Goal: Transaction & Acquisition: Purchase product/service

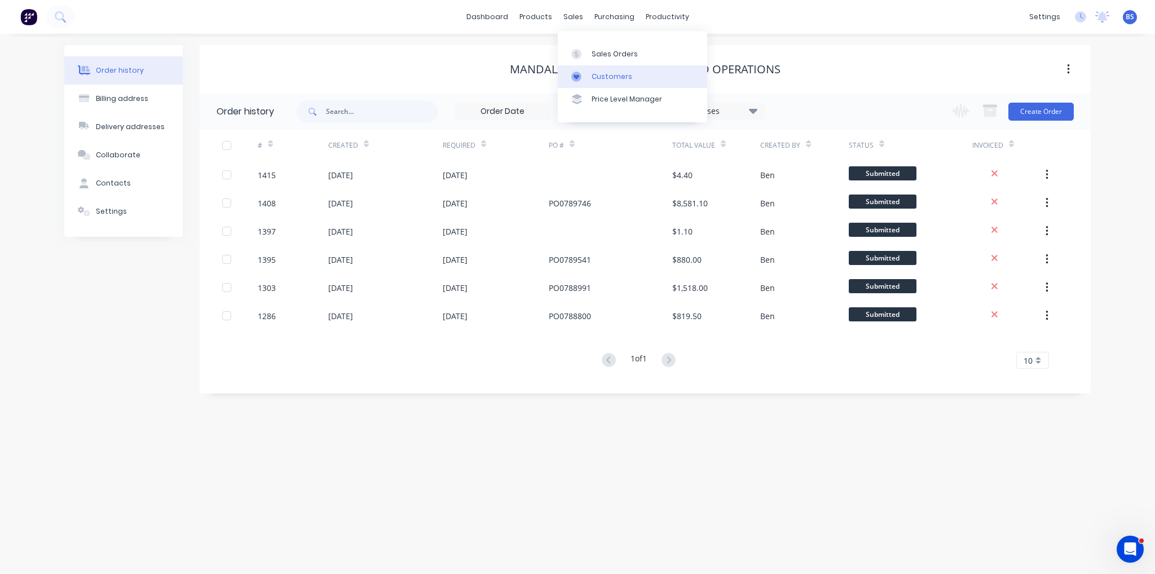
click at [622, 80] on div "Customers" at bounding box center [612, 77] width 41 height 10
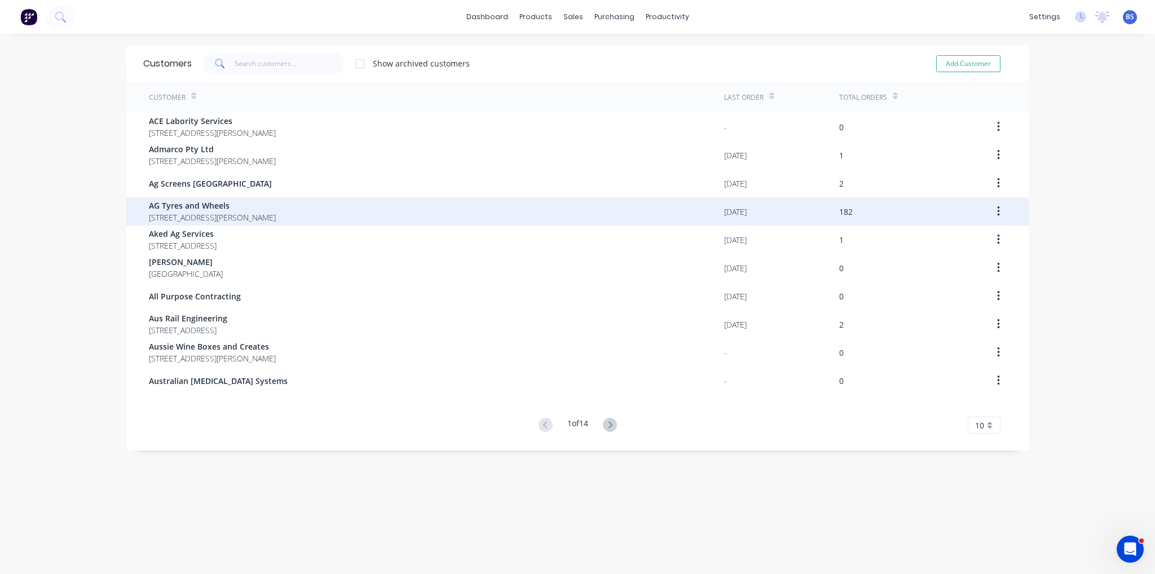
click at [252, 201] on span "AG Tyres and Wheels" at bounding box center [212, 206] width 127 height 12
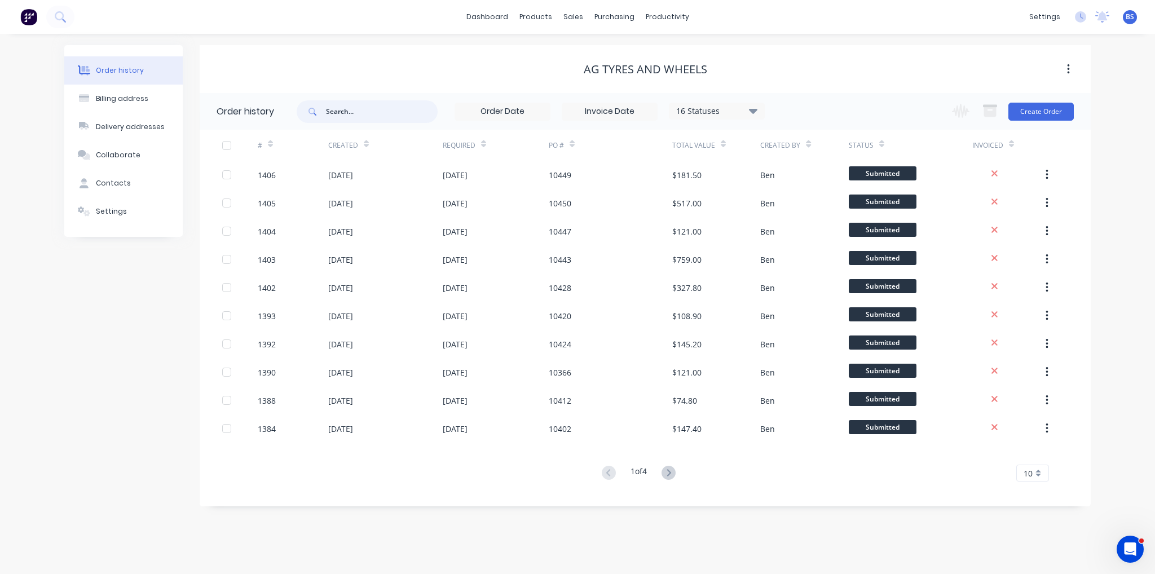
click at [377, 117] on input "text" at bounding box center [382, 111] width 112 height 23
type input "10379"
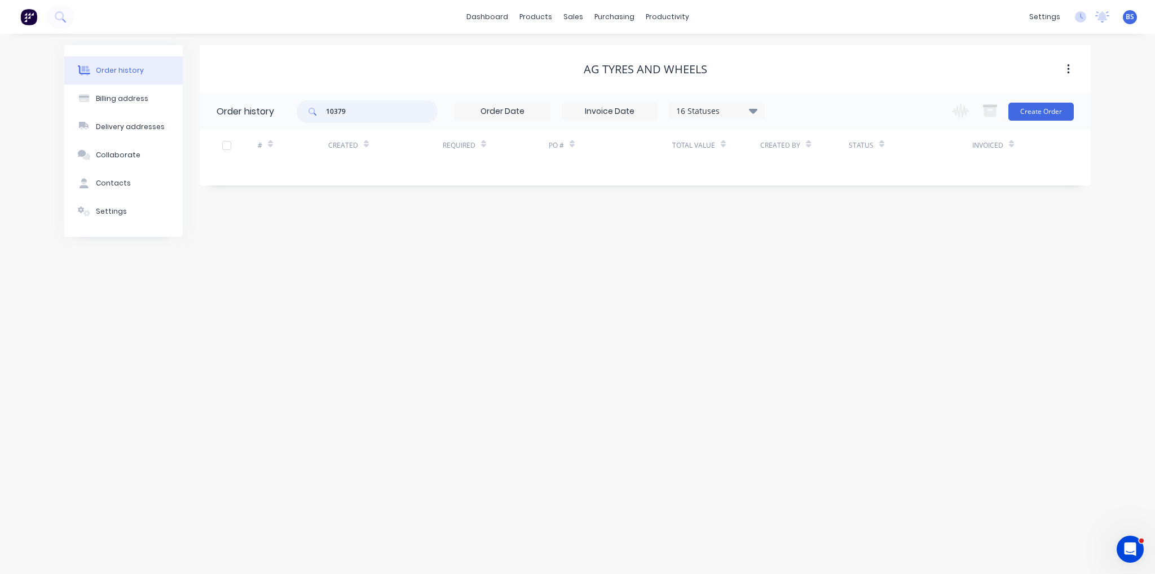
click at [377, 117] on input "10379" at bounding box center [382, 111] width 112 height 23
type input "1"
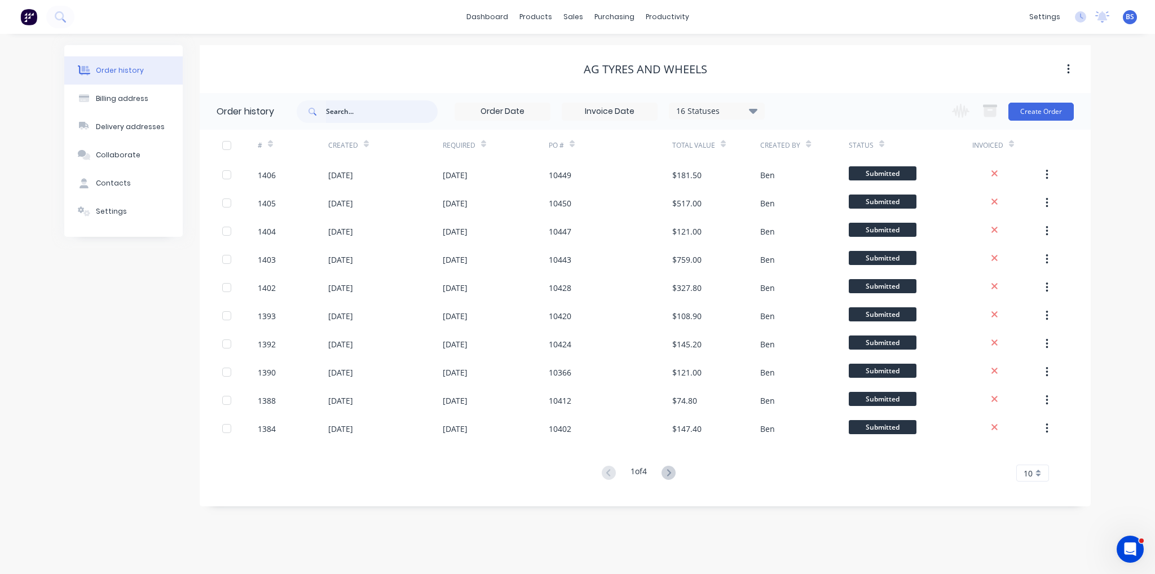
click at [364, 109] on input "text" at bounding box center [382, 111] width 112 height 23
type input "103"
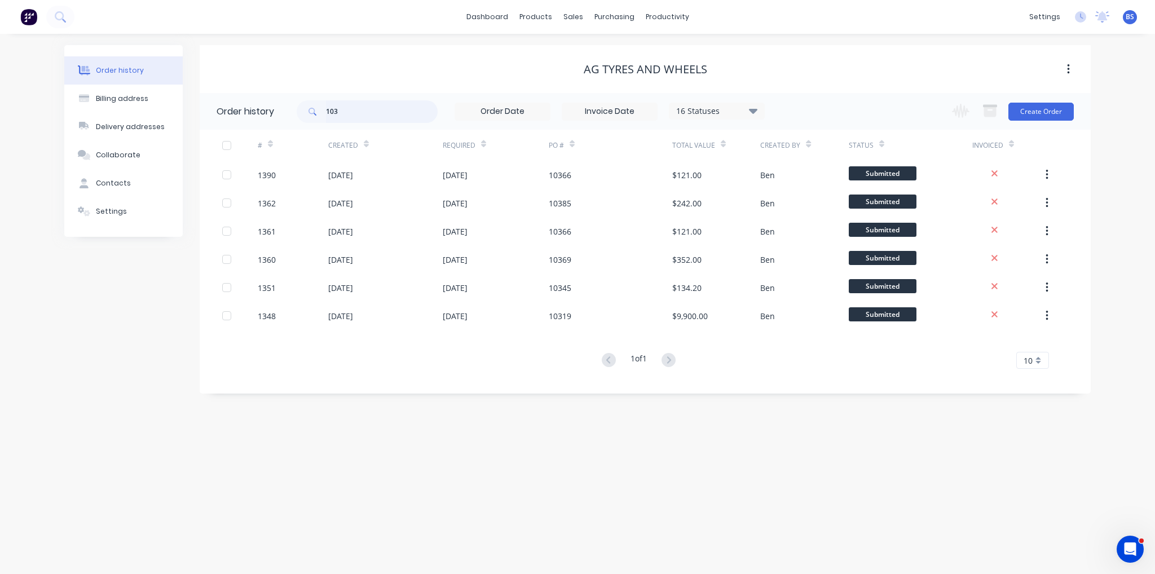
click at [364, 109] on input "103" at bounding box center [382, 111] width 112 height 23
type input "10395"
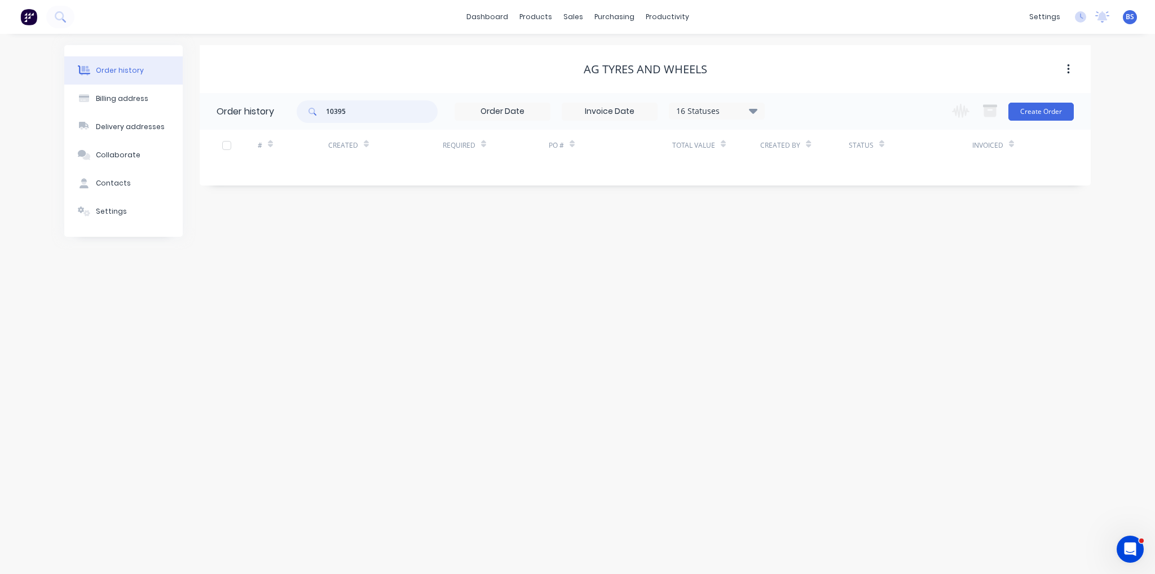
drag, startPoint x: 366, startPoint y: 103, endPoint x: 268, endPoint y: 105, distance: 97.6
click at [268, 105] on header "Order history 10395 16 Statuses Invoice Status Invoiced Not Invoiced Partial Or…" at bounding box center [645, 111] width 891 height 37
click at [365, 328] on div "Order history Billing address Delivery addresses Collaborate Contacts Settings …" at bounding box center [577, 304] width 1155 height 540
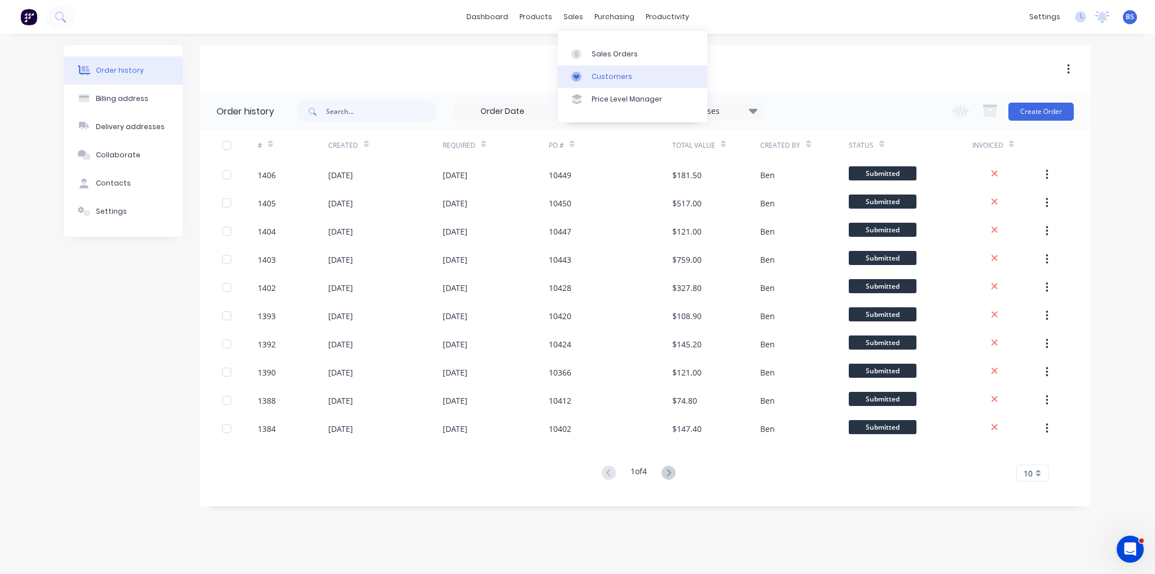
click at [615, 73] on div "Customers" at bounding box center [612, 77] width 41 height 10
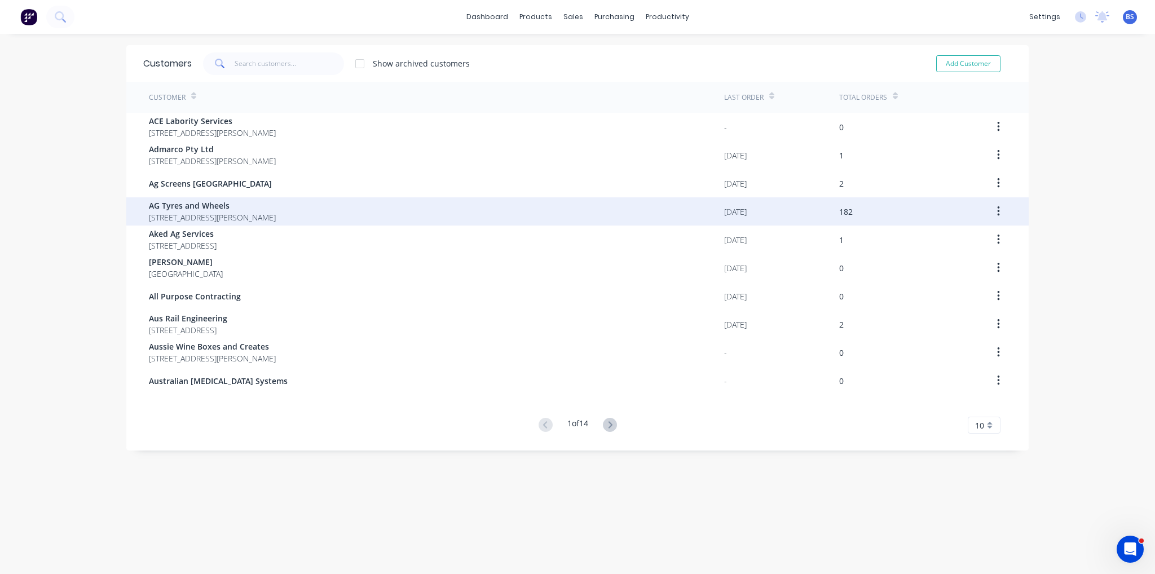
click at [230, 210] on span "AG Tyres and Wheels" at bounding box center [212, 206] width 127 height 12
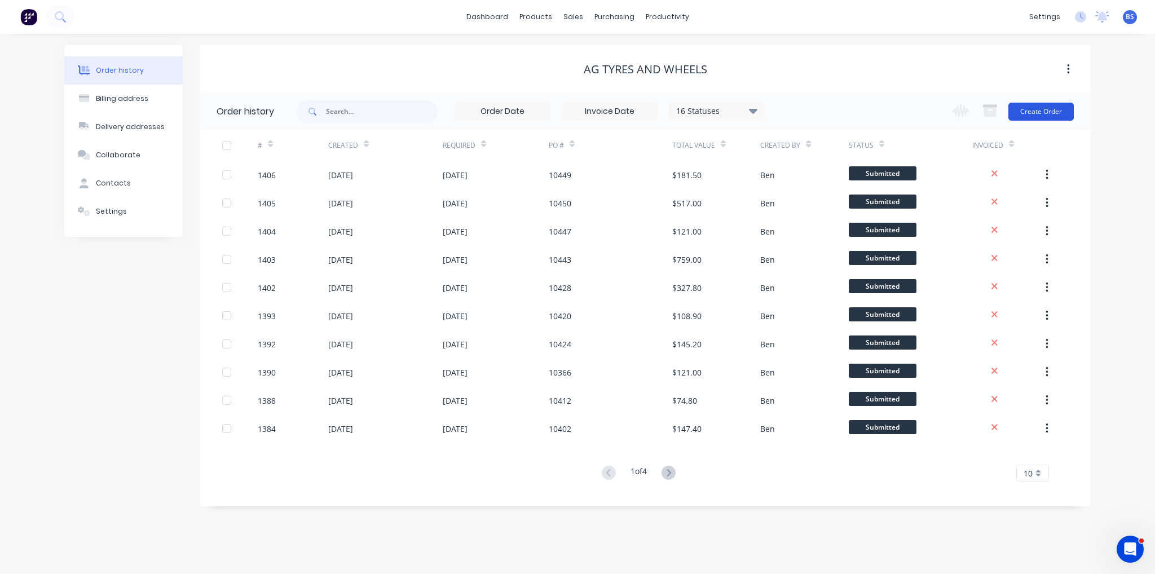
click at [1031, 112] on button "Create Order" at bounding box center [1040, 112] width 65 height 18
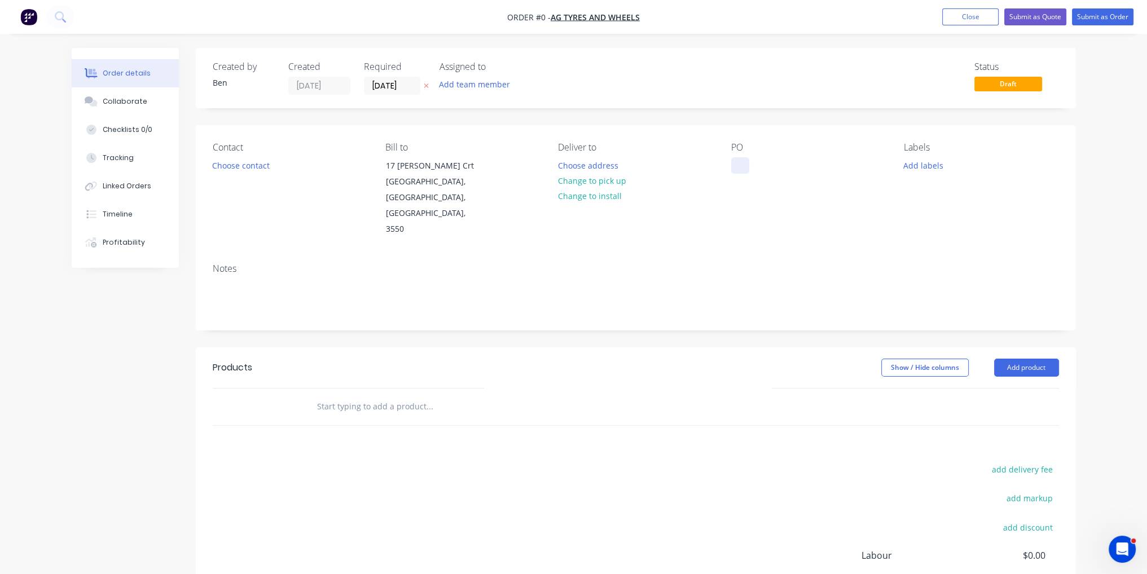
click at [735, 166] on div at bounding box center [740, 165] width 18 height 16
click at [726, 315] on div "Order details Collaborate Checklists 0/0 Tracking Linked Orders Timeline Profit…" at bounding box center [573, 381] width 1026 height 666
click at [1006, 359] on button "Add product" at bounding box center [1026, 368] width 65 height 18
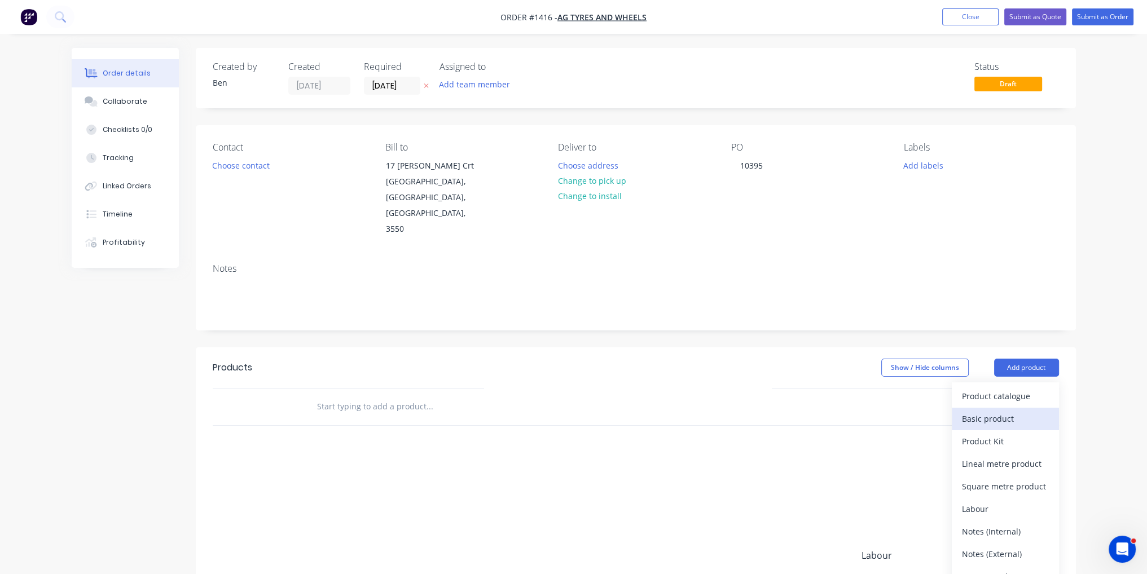
click at [994, 411] on div "Basic product" at bounding box center [1005, 419] width 87 height 16
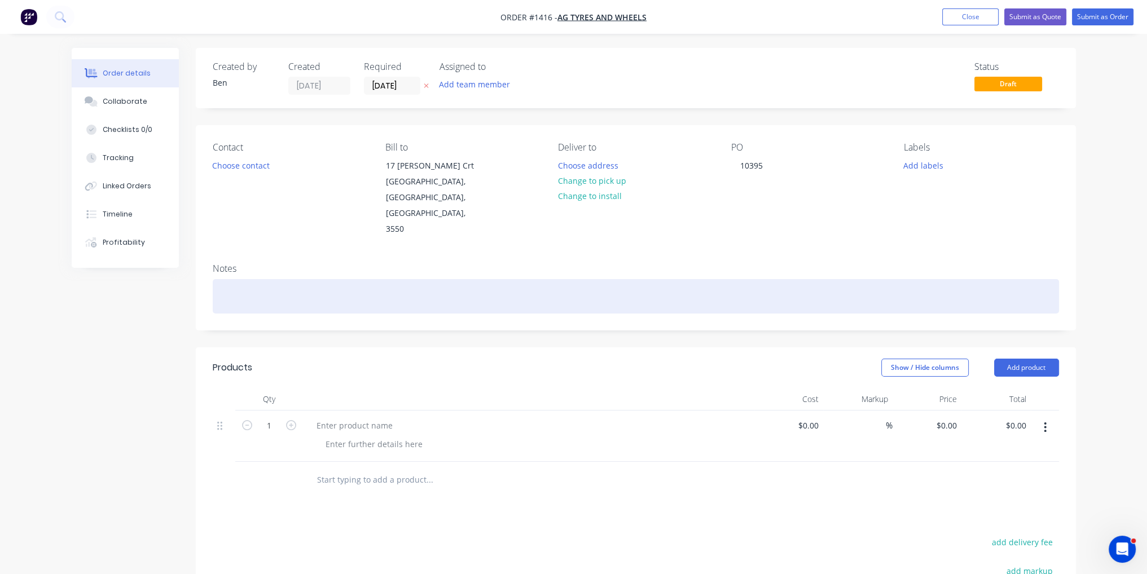
scroll to position [180, 0]
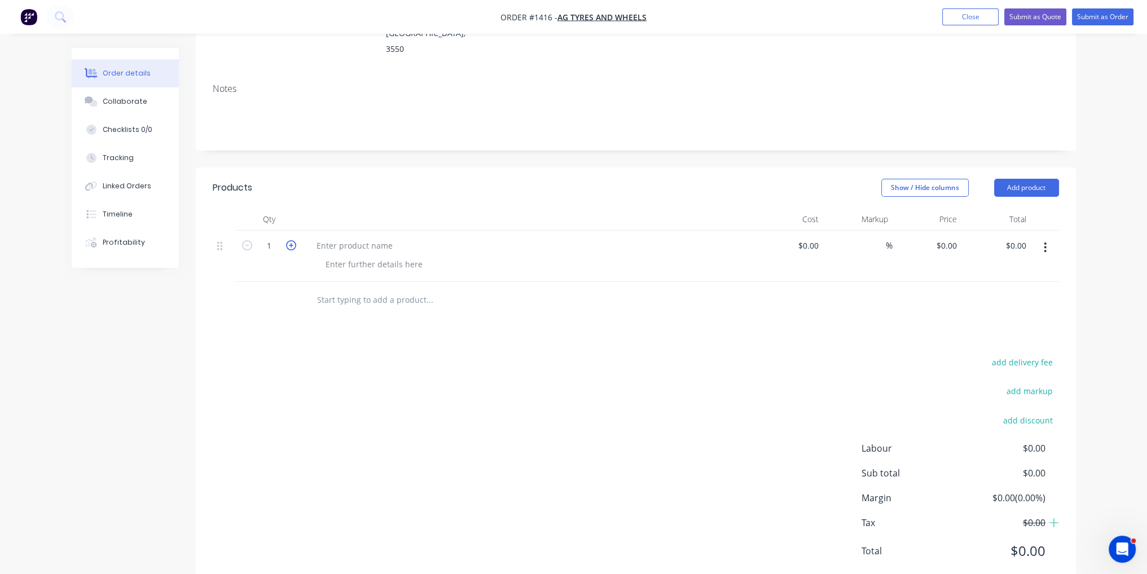
click at [290, 240] on icon "button" at bounding box center [291, 245] width 10 height 10
type input "2"
click at [1033, 179] on button "Add product" at bounding box center [1026, 188] width 65 height 18
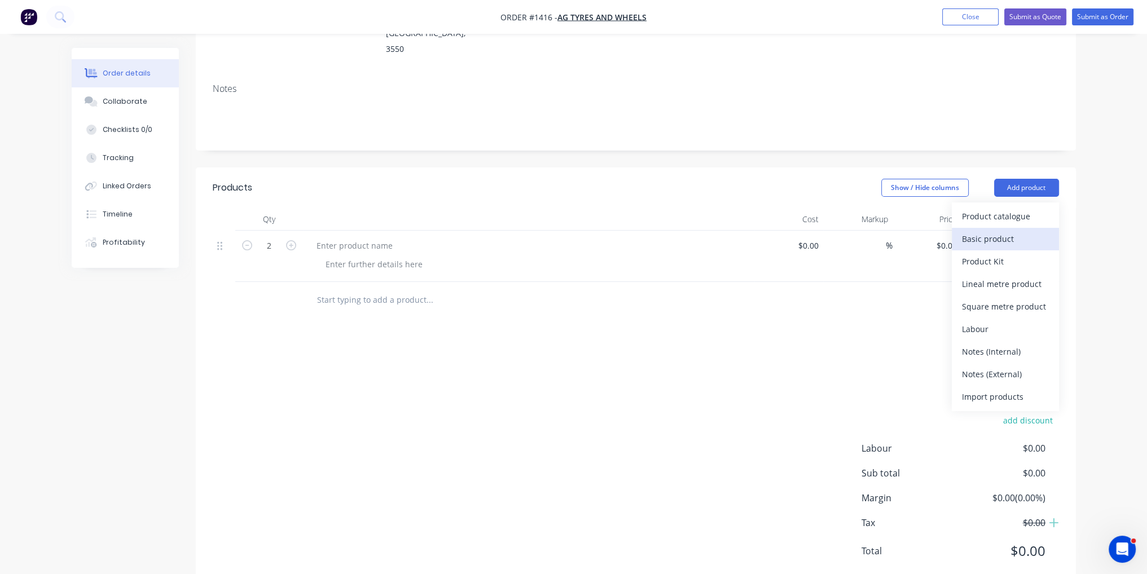
click at [1022, 231] on div "Basic product" at bounding box center [1005, 239] width 87 height 16
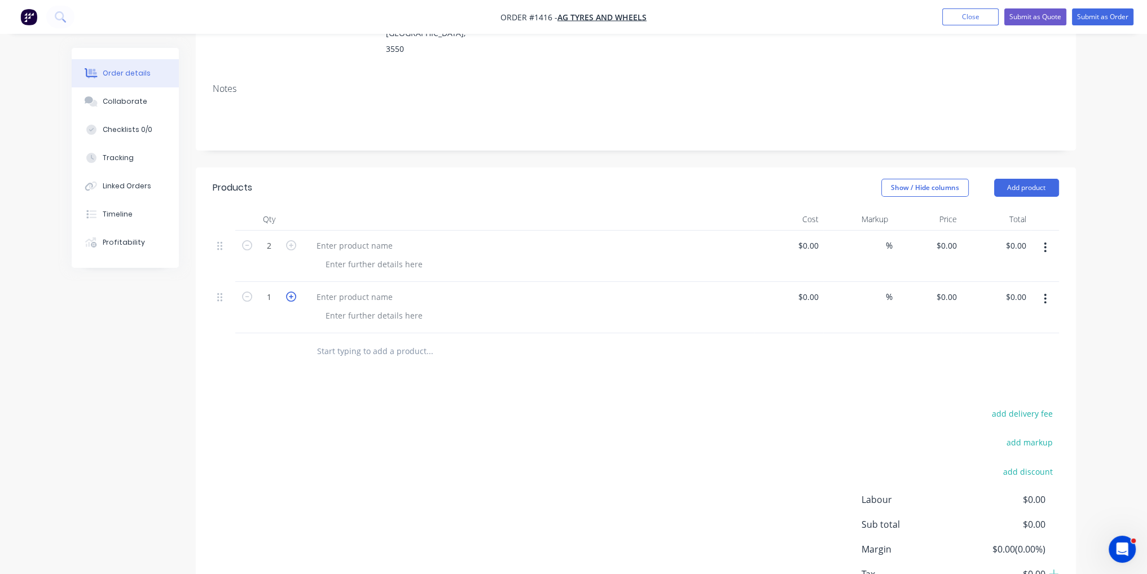
click at [292, 292] on icon "button" at bounding box center [291, 297] width 10 height 10
type input "2"
paste div
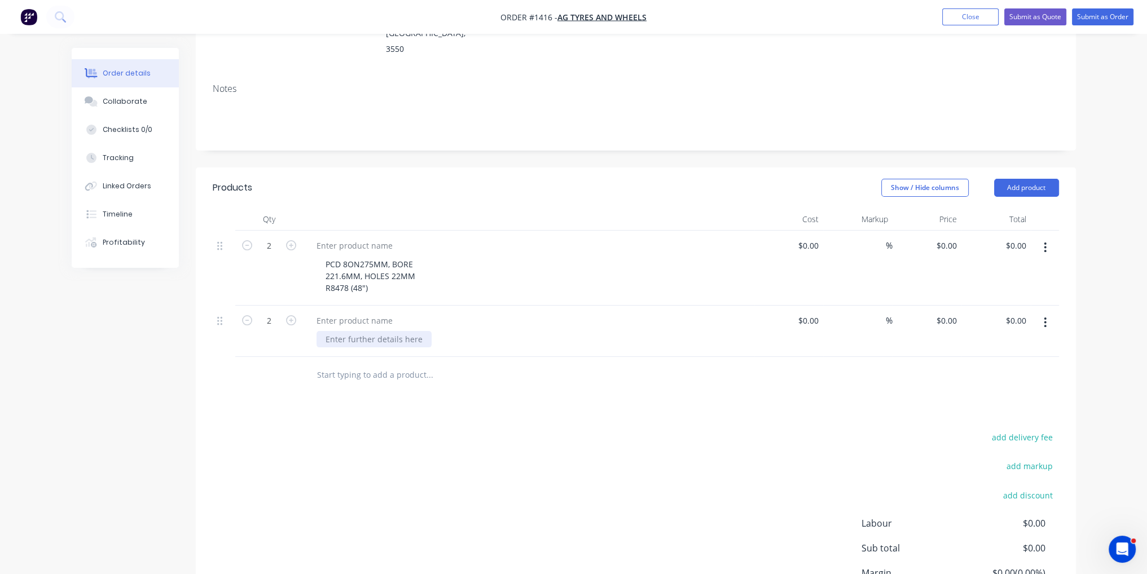
click at [365, 331] on div at bounding box center [373, 339] width 115 height 16
paste div
click at [496, 331] on div "PCD 10ON335MM, BORE 281.5MM, HOLES 23MM F8478 (32")" at bounding box center [532, 351] width 433 height 40
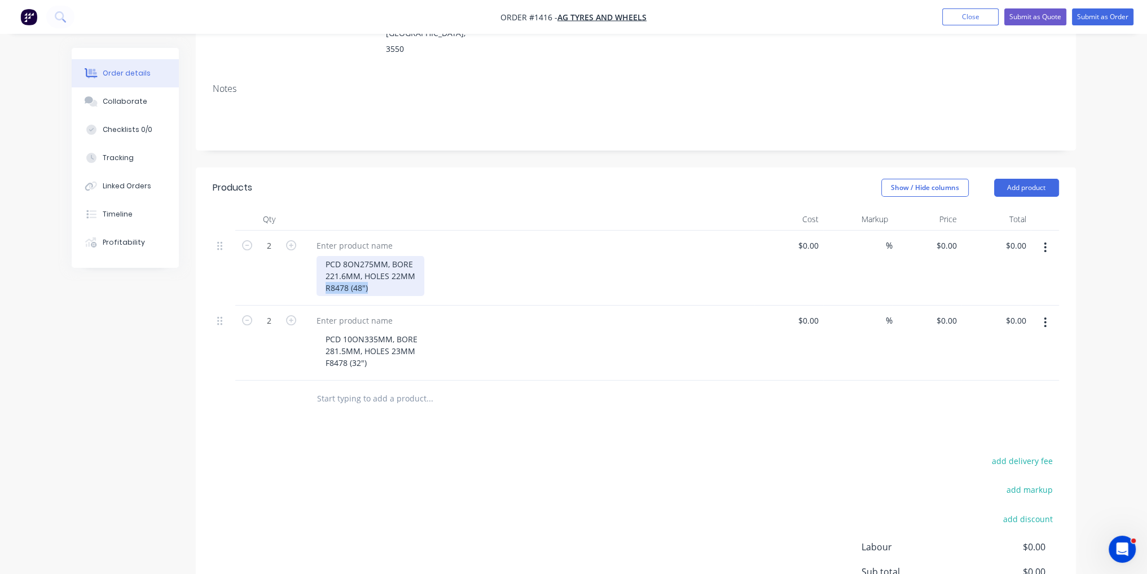
drag, startPoint x: 372, startPoint y: 253, endPoint x: 325, endPoint y: 255, distance: 47.5
click at [325, 256] on div "PCD 8ON275MM, BORE 221.6MM, HOLES 22MM R8478 (48")" at bounding box center [370, 276] width 108 height 40
copy div "R8478 (48")"
click at [350, 237] on div at bounding box center [354, 245] width 94 height 16
paste div
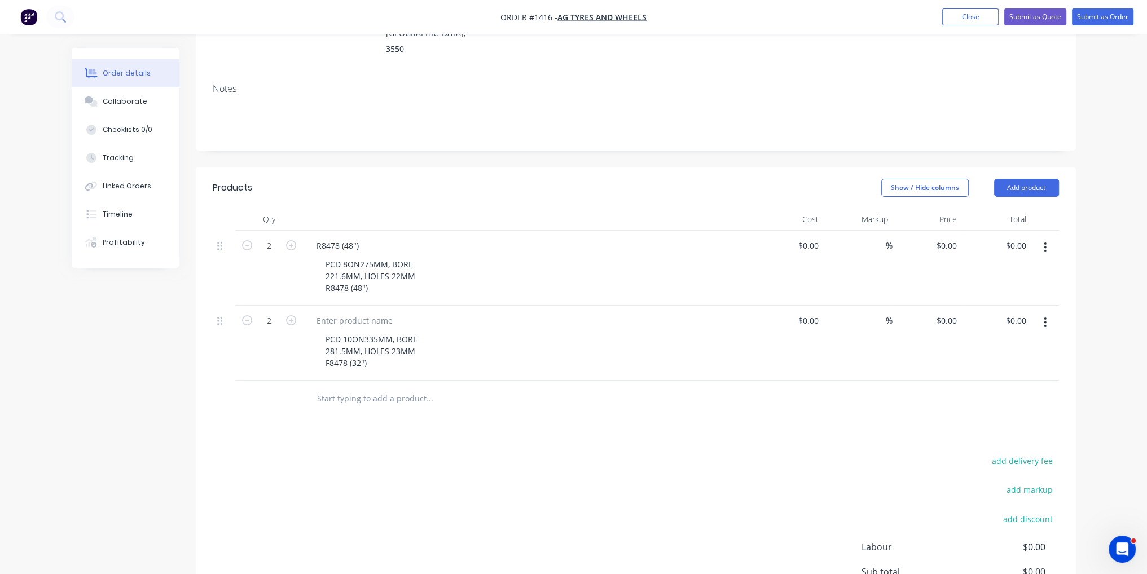
click at [371, 341] on div "PCD 10ON335MM, BORE 281.5MM, HOLES 23MM F8478 (32")" at bounding box center [528, 343] width 451 height 75
drag, startPoint x: 371, startPoint y: 336, endPoint x: 321, endPoint y: 336, distance: 49.6
click at [321, 336] on div "PCD 10ON335MM, BORE 281.5MM, HOLES 23MM F8478 (32")" at bounding box center [371, 351] width 110 height 40
copy div "F8478 (32")"
click at [359, 312] on div at bounding box center [354, 320] width 94 height 16
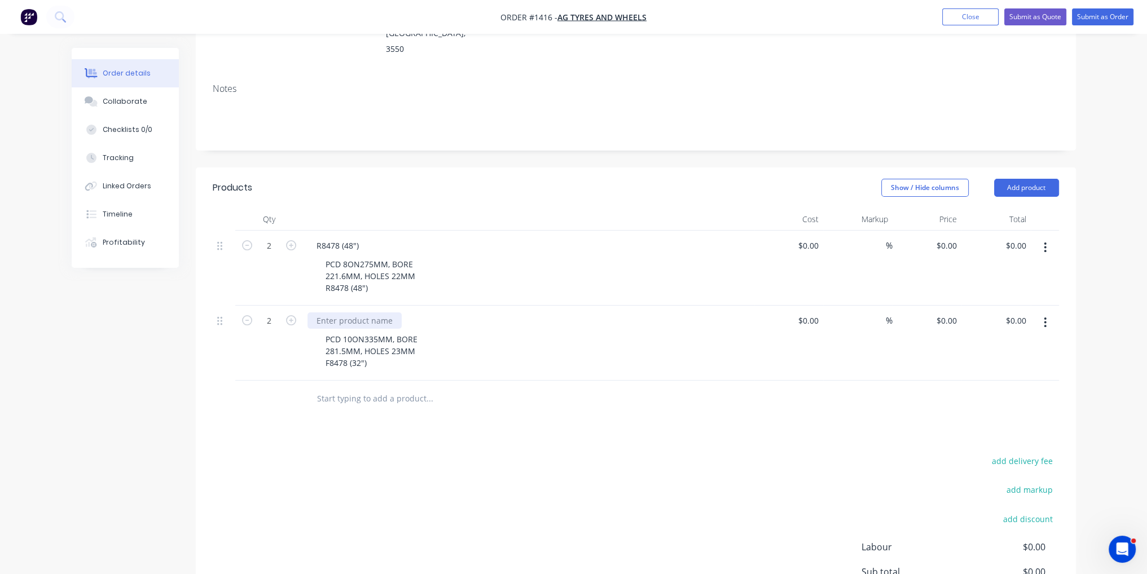
click at [357, 312] on div at bounding box center [354, 320] width 94 height 16
paste div
click at [812, 237] on input at bounding box center [816, 245] width 13 height 16
type input "$82.00"
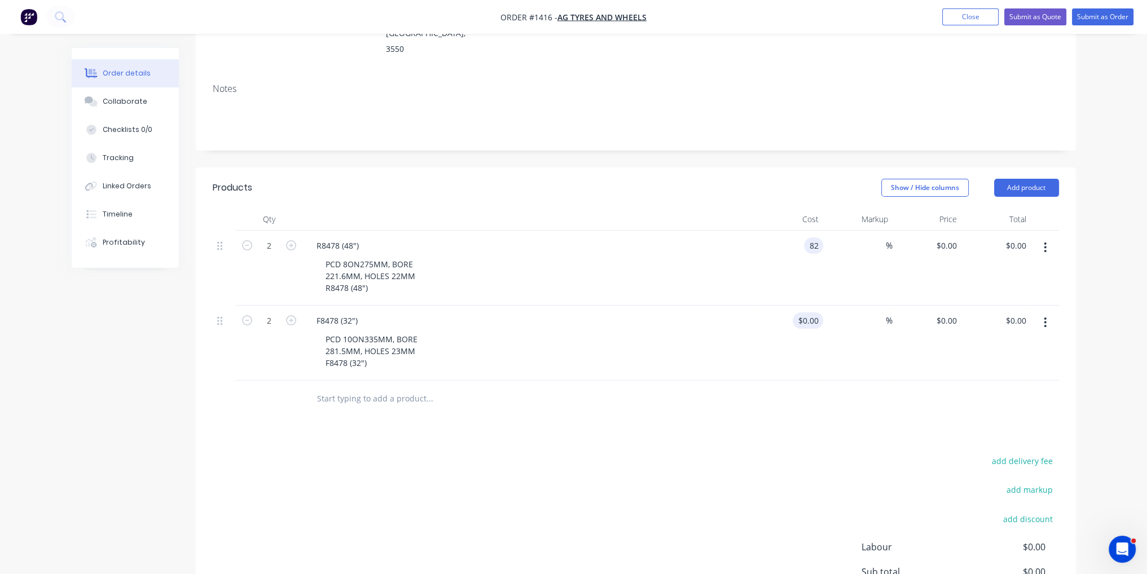
type input "$164.00"
click at [807, 306] on div "$0.00" at bounding box center [788, 343] width 69 height 75
type input "$67.00"
type input "$134.00"
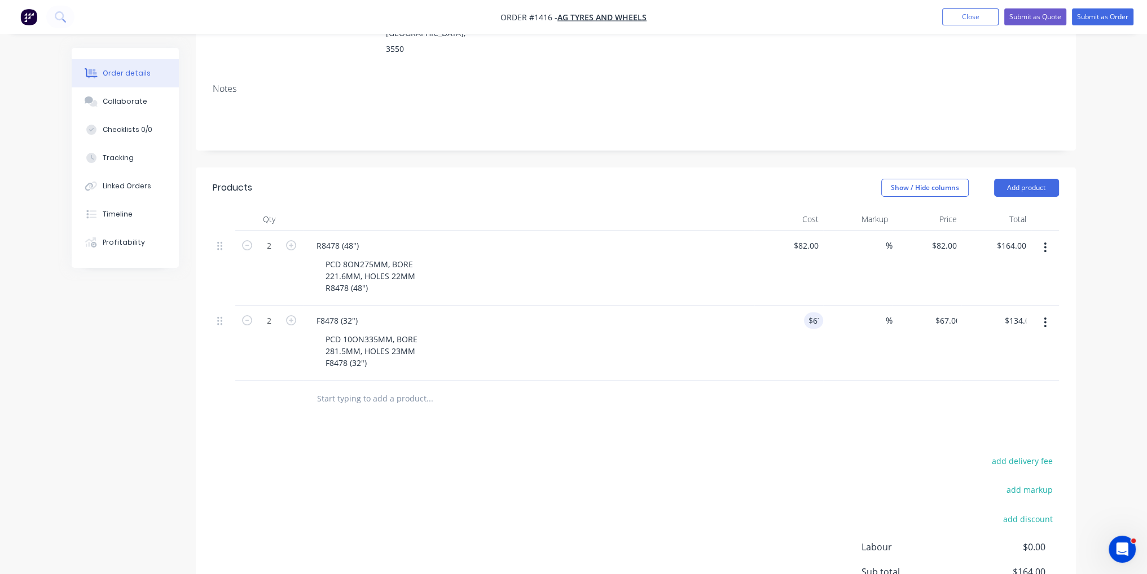
click at [744, 453] on div "add delivery fee add markup add discount Labour $0.00 Sub total $164.00 Margin …" at bounding box center [636, 562] width 846 height 218
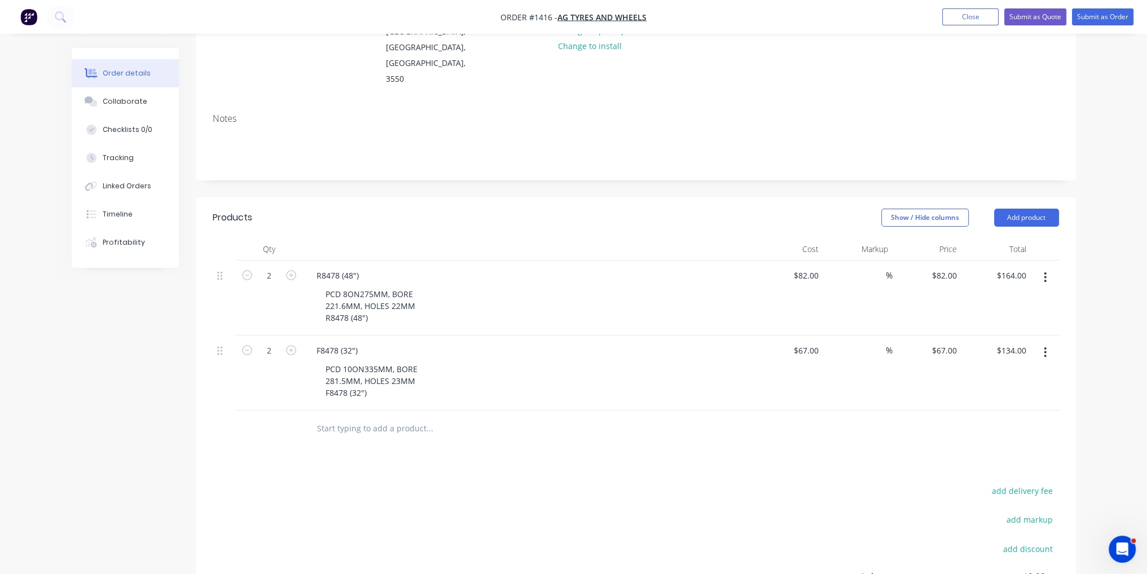
scroll to position [109, 0]
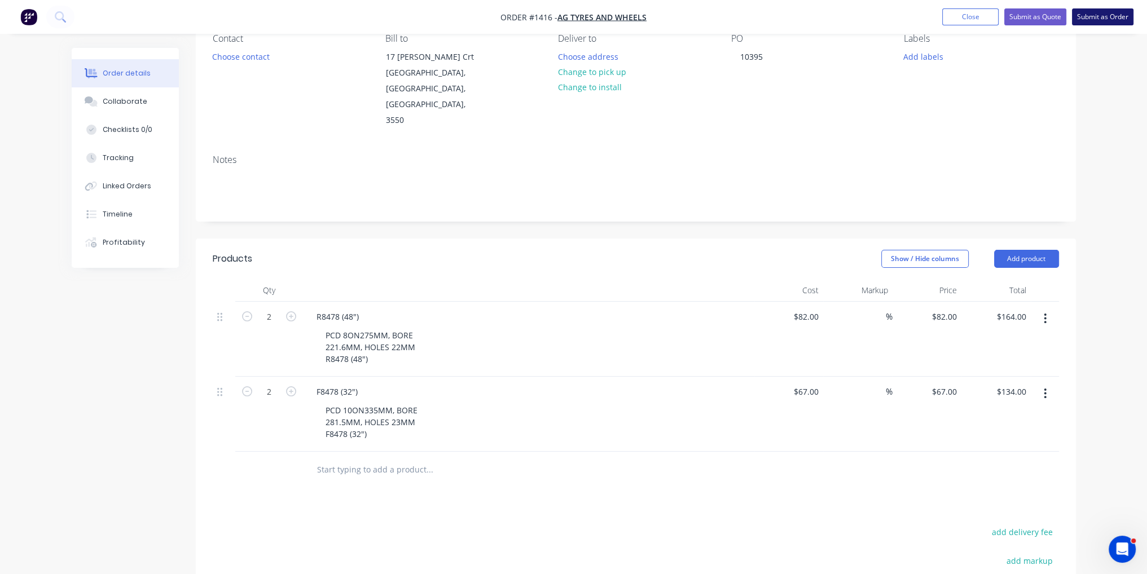
click at [1104, 21] on button "Submit as Order" at bounding box center [1102, 16] width 61 height 17
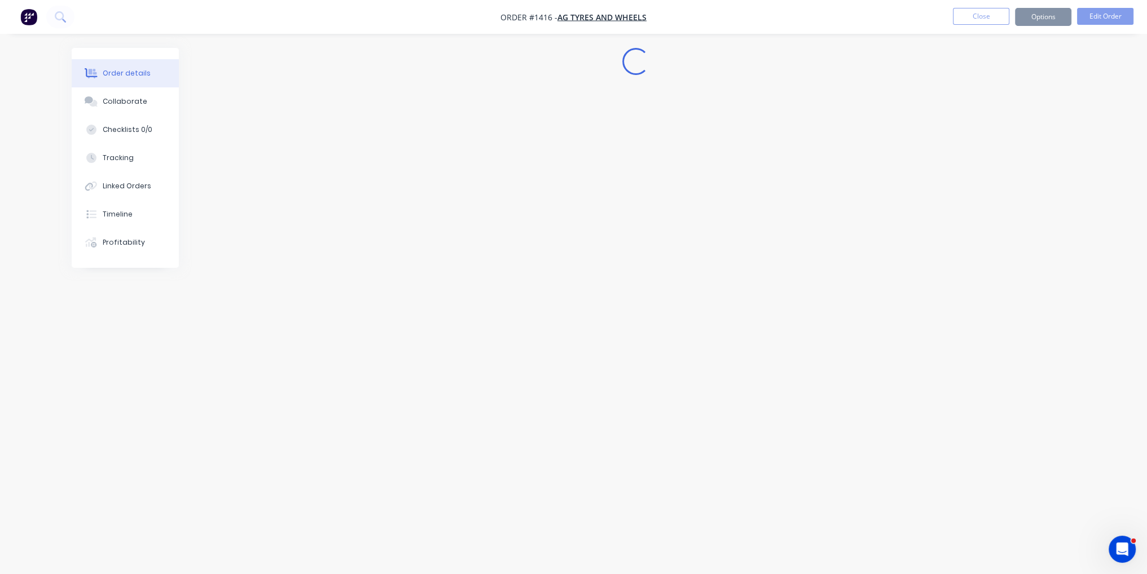
scroll to position [0, 0]
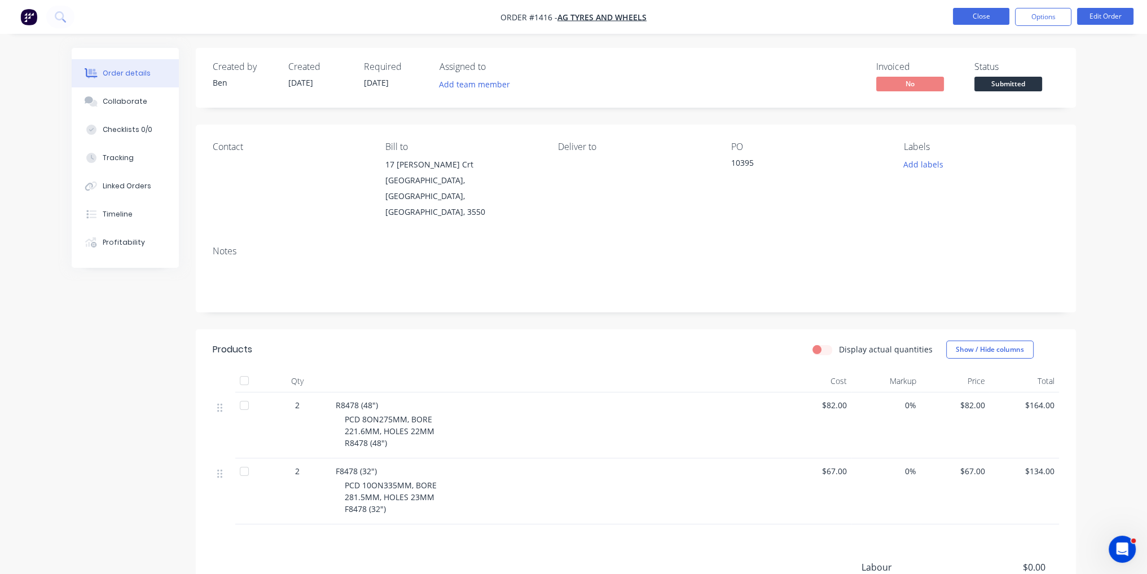
click at [984, 16] on button "Close" at bounding box center [981, 16] width 56 height 17
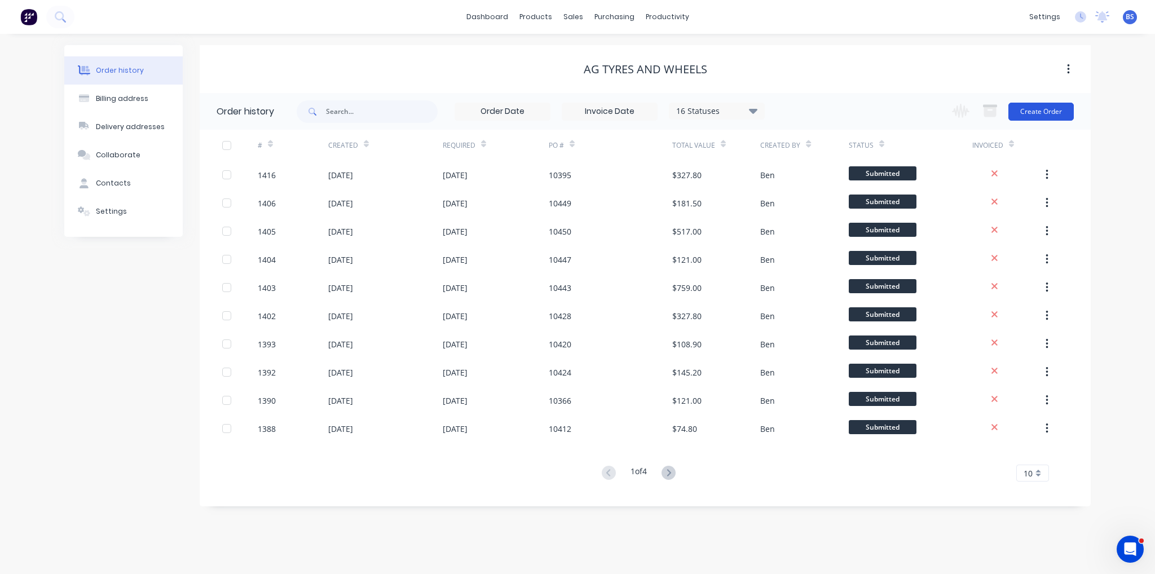
click at [1041, 110] on button "Create Order" at bounding box center [1040, 112] width 65 height 18
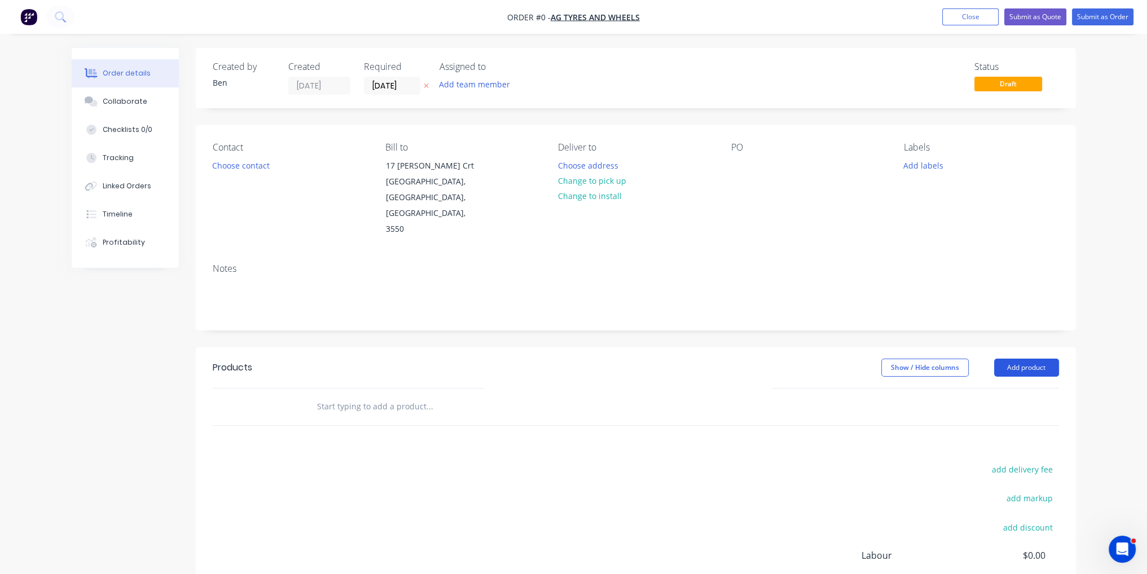
click at [1010, 359] on button "Add product" at bounding box center [1026, 368] width 65 height 18
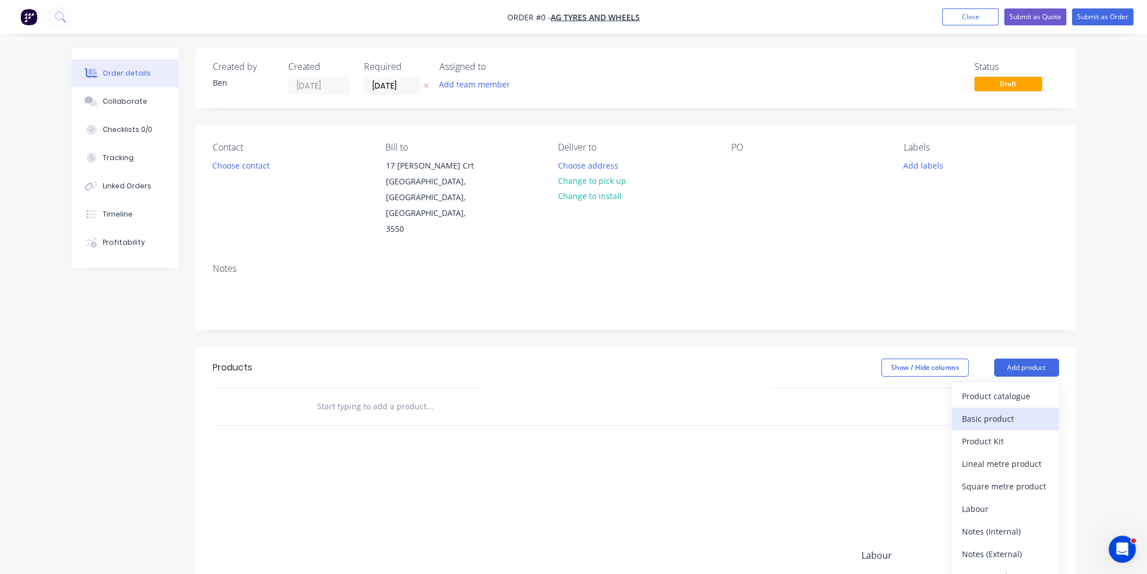
click at [999, 411] on div "Basic product" at bounding box center [1005, 419] width 87 height 16
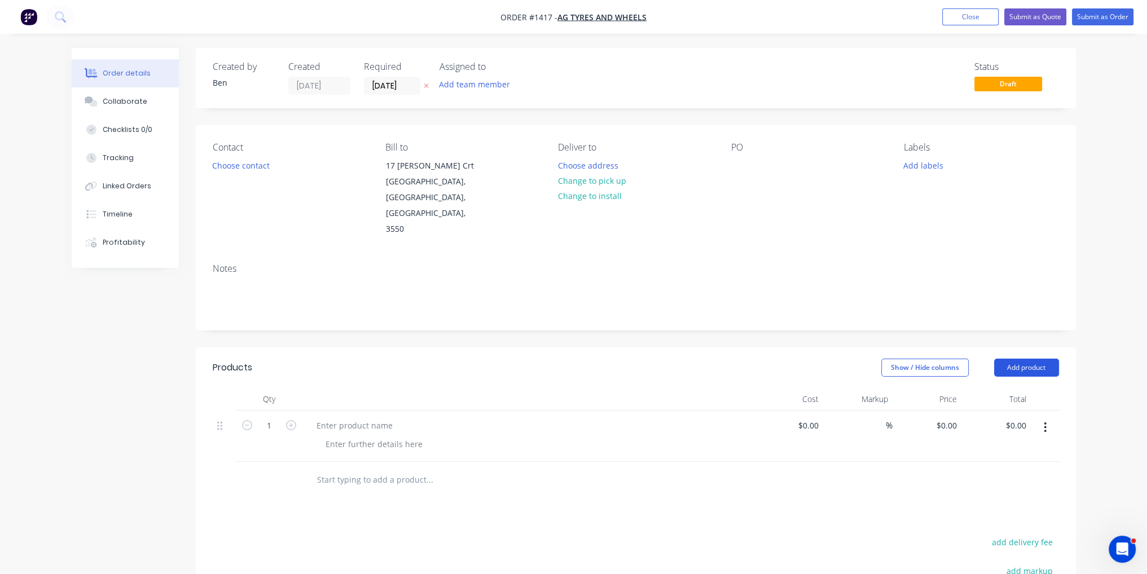
click at [1028, 359] on button "Add product" at bounding box center [1026, 368] width 65 height 18
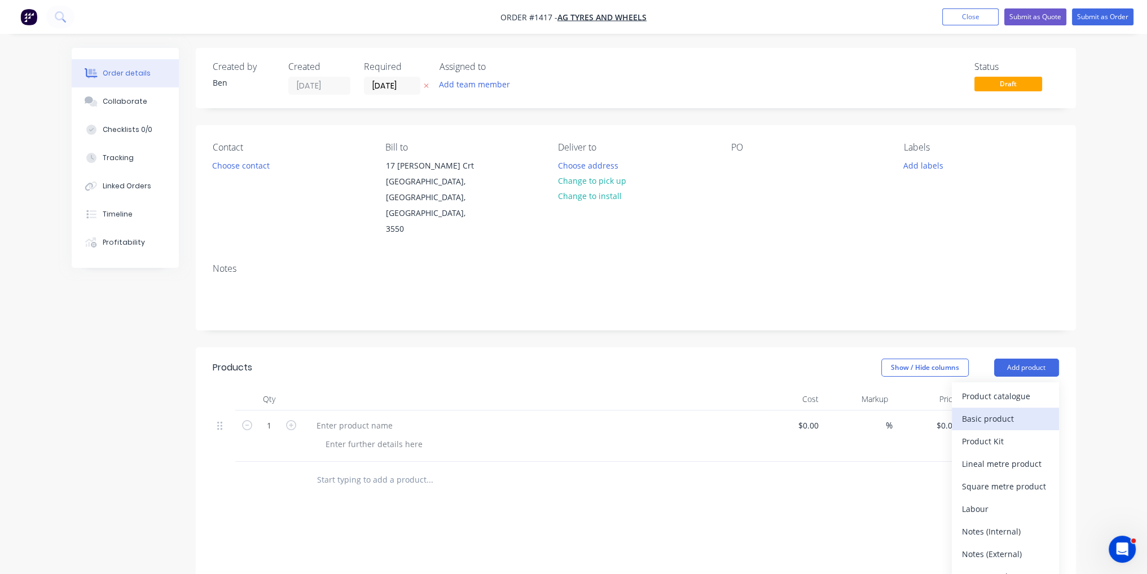
click at [1013, 411] on div "Basic product" at bounding box center [1005, 419] width 87 height 16
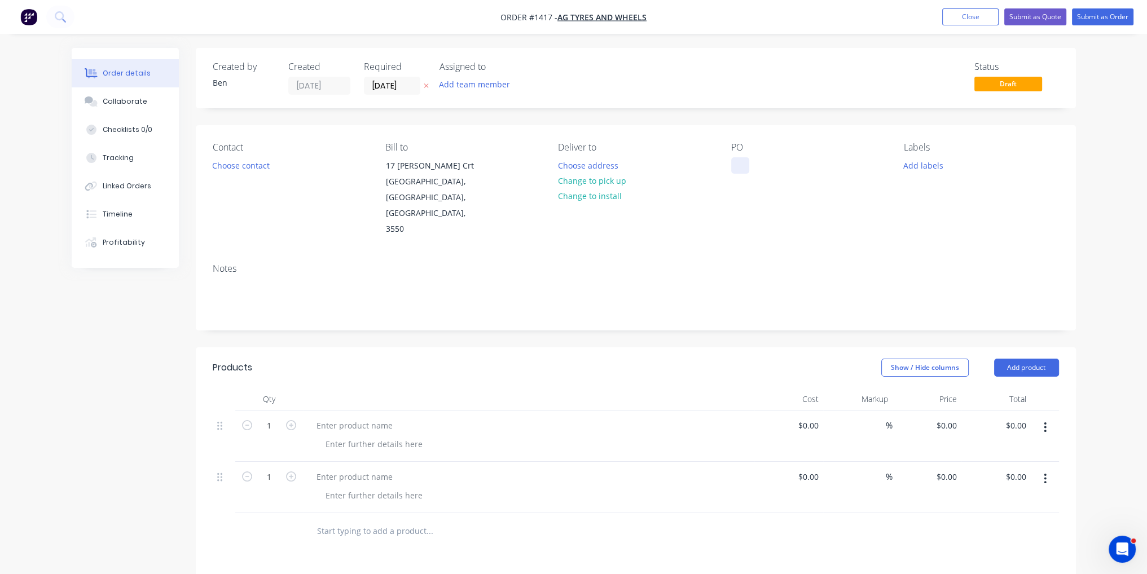
click at [746, 169] on div at bounding box center [740, 165] width 18 height 16
click at [661, 359] on div "Show / Hide columns Add product" at bounding box center [725, 368] width 666 height 18
click at [295, 420] on icon "button" at bounding box center [291, 425] width 10 height 10
type input "2"
click at [291, 472] on icon "button" at bounding box center [291, 477] width 10 height 10
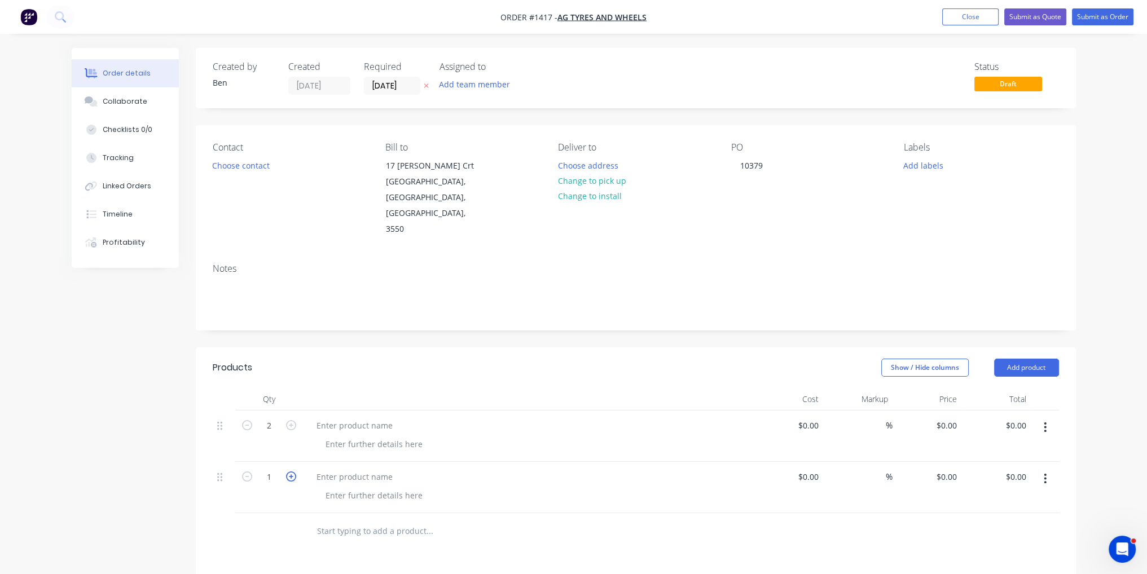
type input "2"
click at [817, 417] on input at bounding box center [810, 425] width 26 height 16
type input "$82.00"
type input "$164.00"
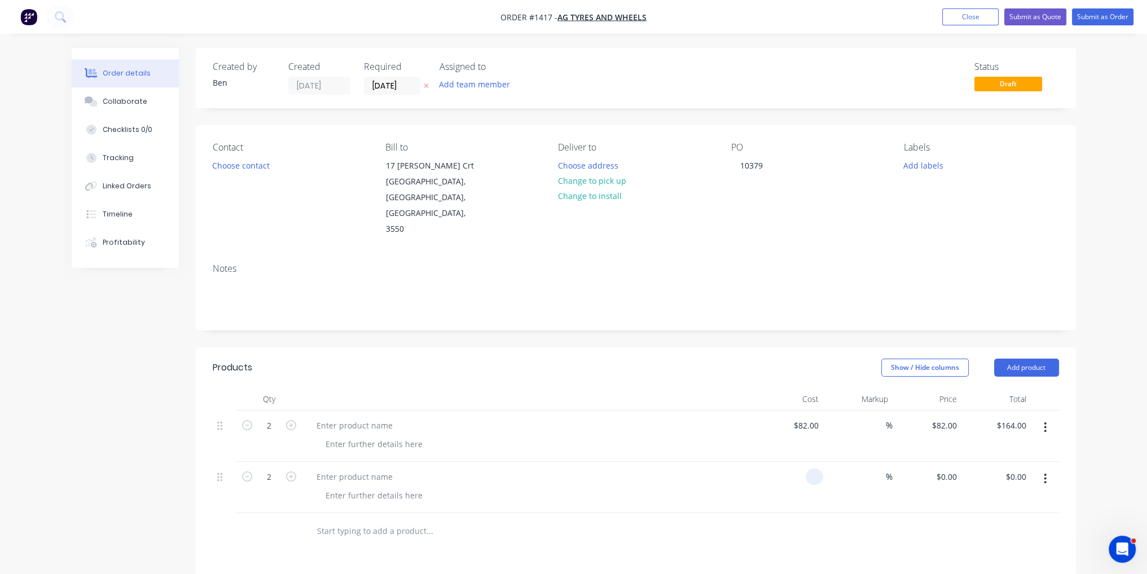
click at [808, 469] on div at bounding box center [813, 477] width 17 height 16
type input "$67.00"
type input "$134.00"
click at [659, 487] on div at bounding box center [532, 495] width 433 height 16
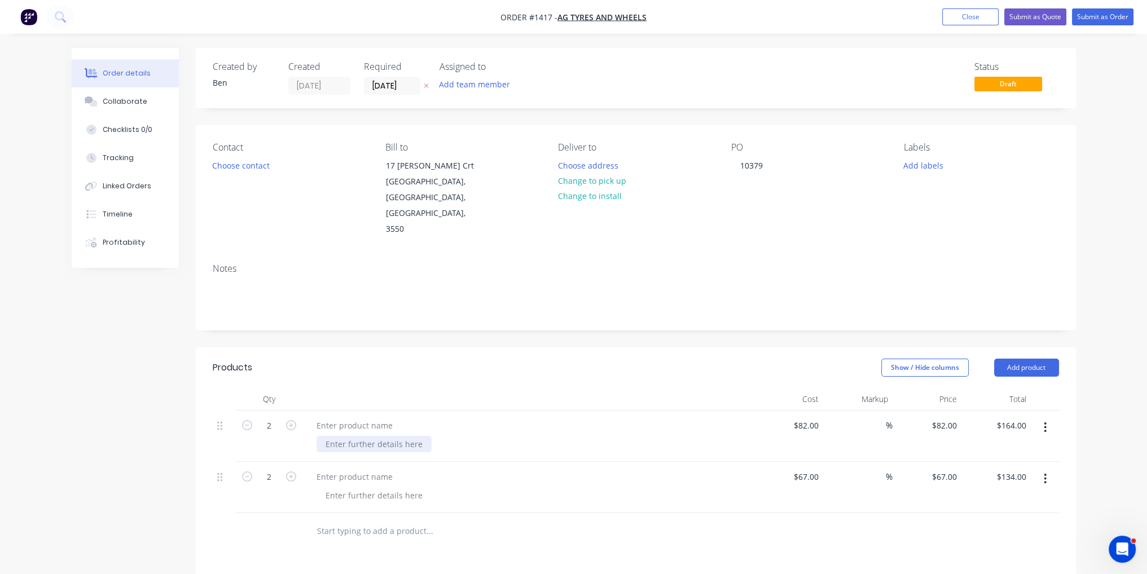
paste div
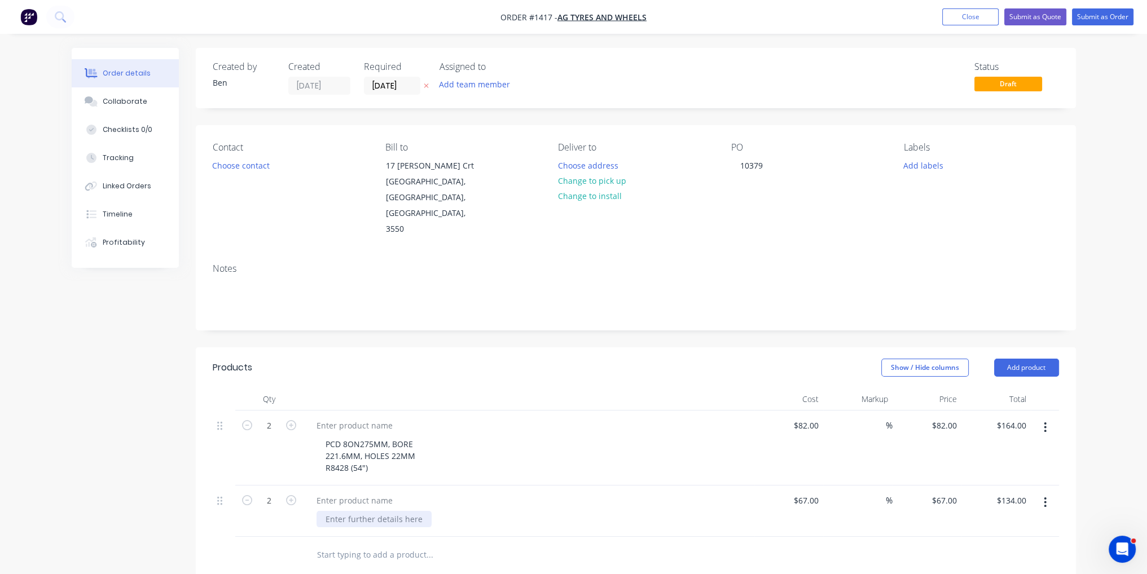
paste div
click at [427, 449] on div "PCD 8ON275MM, BORE 221.6MM, HOLES 22MM R8428 (54")" at bounding box center [528, 448] width 451 height 75
drag, startPoint x: 367, startPoint y: 515, endPoint x: 310, endPoint y: 512, distance: 56.5
click at [310, 512] on div "PCD 10ON335MM, BORE 281.5MM, HOLES 22MM F8428 (42")" at bounding box center [528, 523] width 451 height 75
copy div "F8428 (42")"
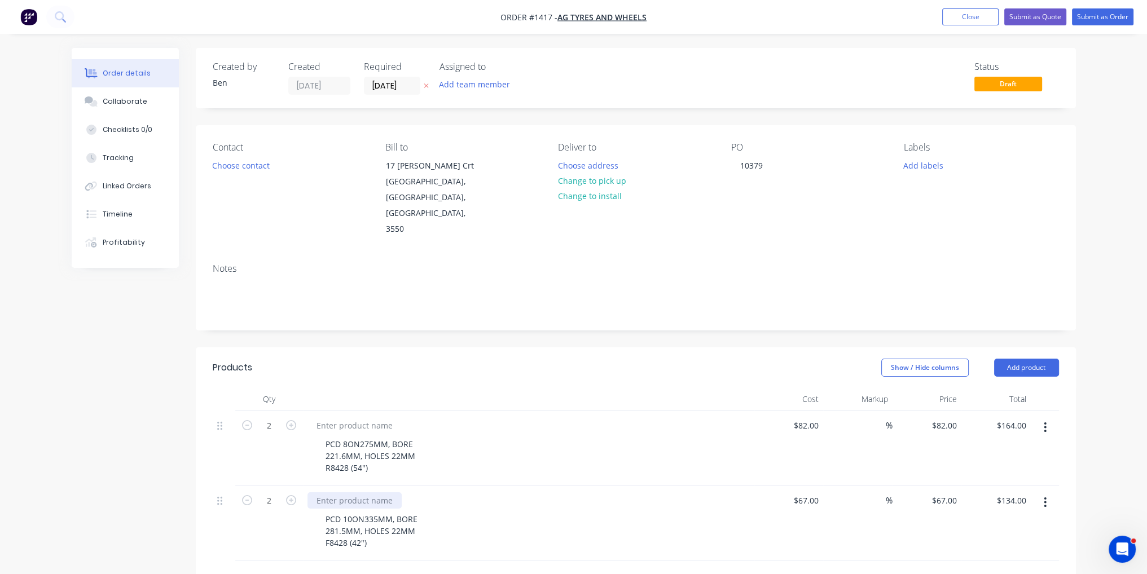
click at [369, 492] on div at bounding box center [354, 500] width 94 height 16
paste div
click at [393, 417] on div at bounding box center [354, 425] width 94 height 16
drag, startPoint x: 370, startPoint y: 433, endPoint x: 322, endPoint y: 435, distance: 48.0
click at [322, 436] on div "PCD 8ON275MM, BORE 221.6MM, HOLES 22MM R8428 (54")" at bounding box center [370, 456] width 108 height 40
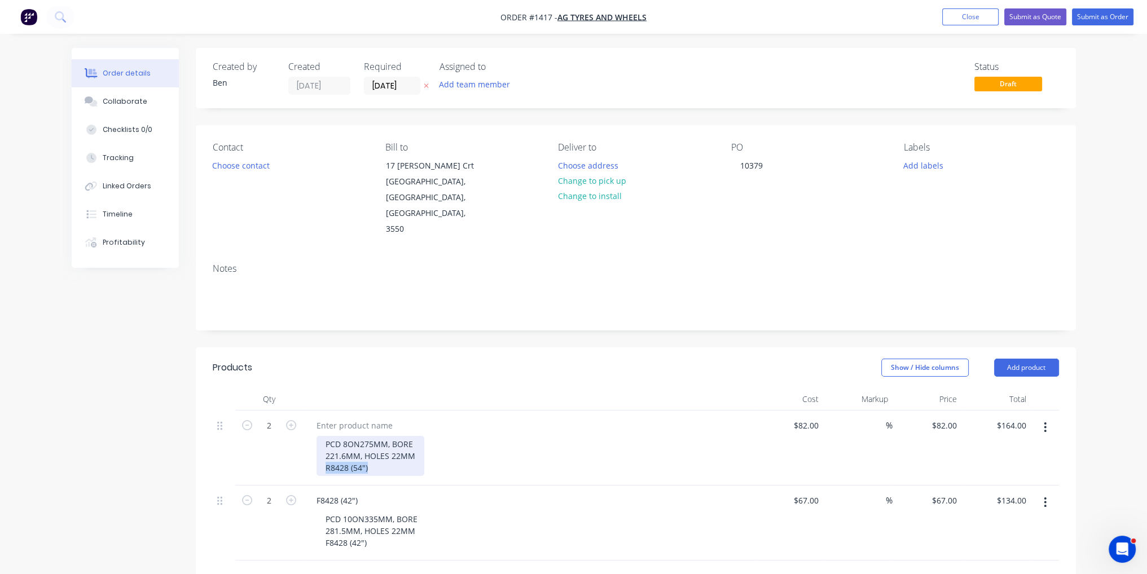
copy div "R8428 (54")"
click at [354, 417] on div at bounding box center [354, 425] width 94 height 16
paste div
click at [631, 436] on div "PCD 8ON275MM, BORE 221.6MM, HOLES 22MM R8428 (54")" at bounding box center [532, 456] width 433 height 40
click at [1105, 9] on button "Submit as Order" at bounding box center [1102, 16] width 61 height 17
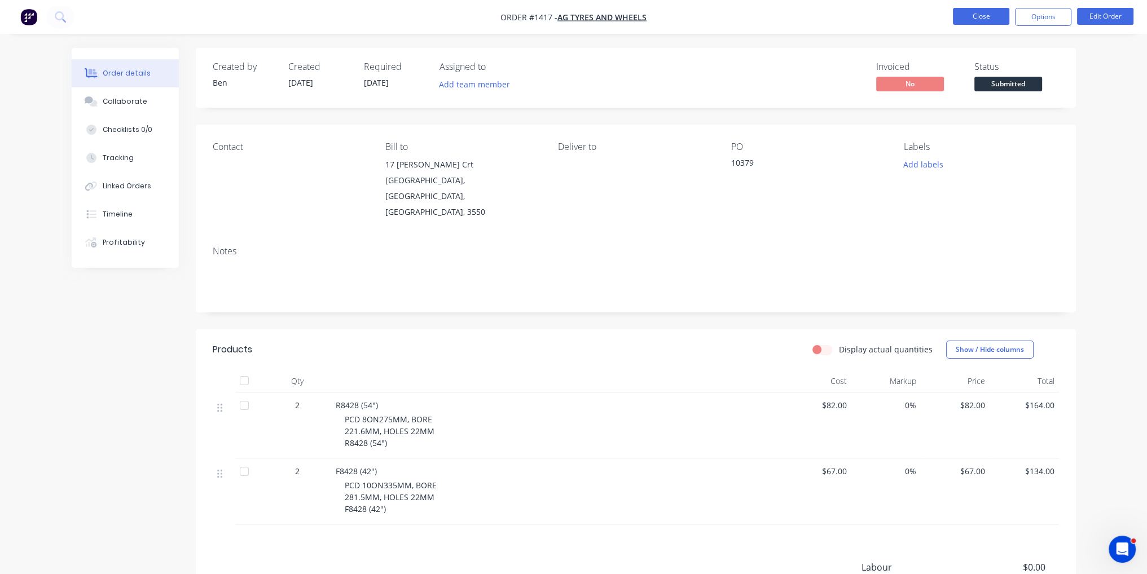
click at [992, 13] on button "Close" at bounding box center [981, 16] width 56 height 17
